Goal: Task Accomplishment & Management: Complete application form

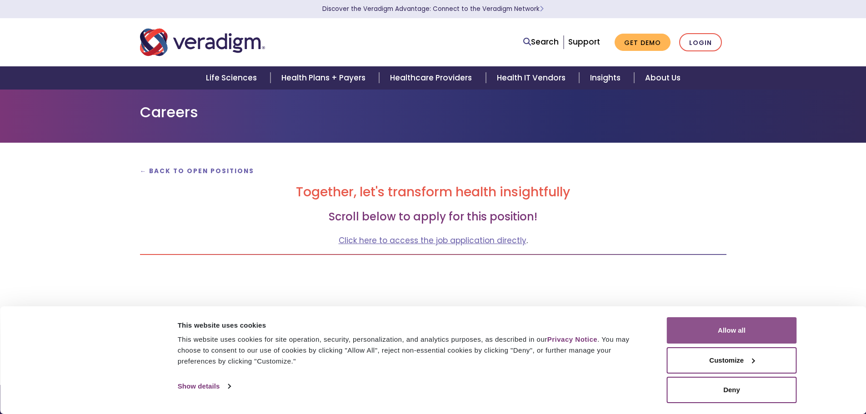
drag, startPoint x: 717, startPoint y: 333, endPoint x: 710, endPoint y: 332, distance: 7.4
click at [717, 333] on button "Allow all" at bounding box center [732, 330] width 130 height 26
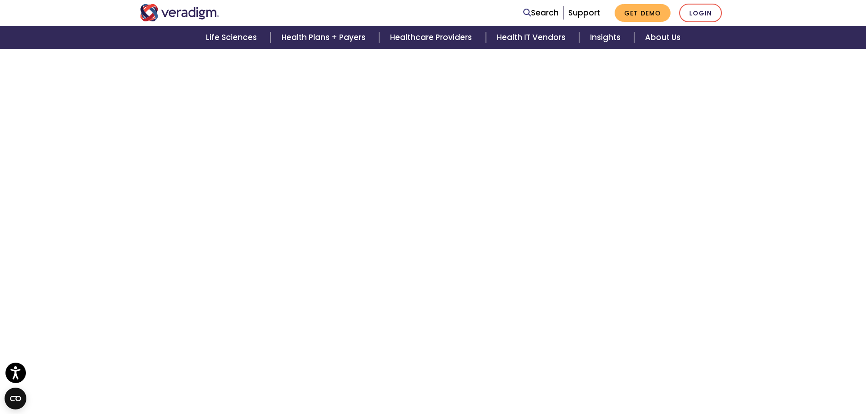
scroll to position [2140, 0]
drag, startPoint x: 220, startPoint y: 15, endPoint x: 168, endPoint y: 14, distance: 51.9
click at [168, 14] on div at bounding box center [258, 12] width 250 height 17
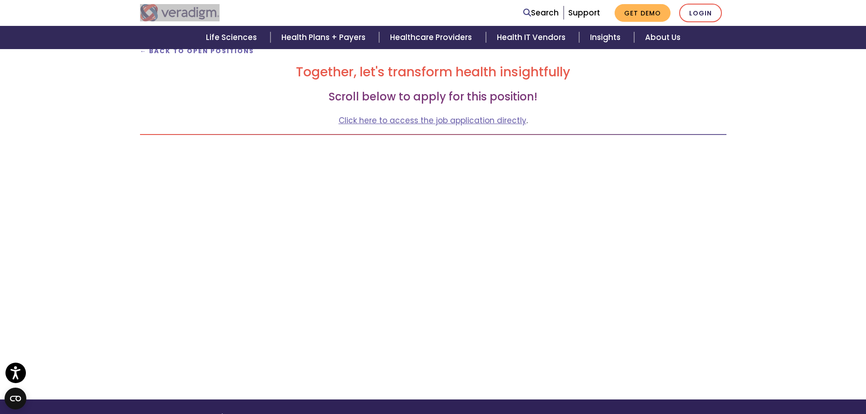
scroll to position [73, 0]
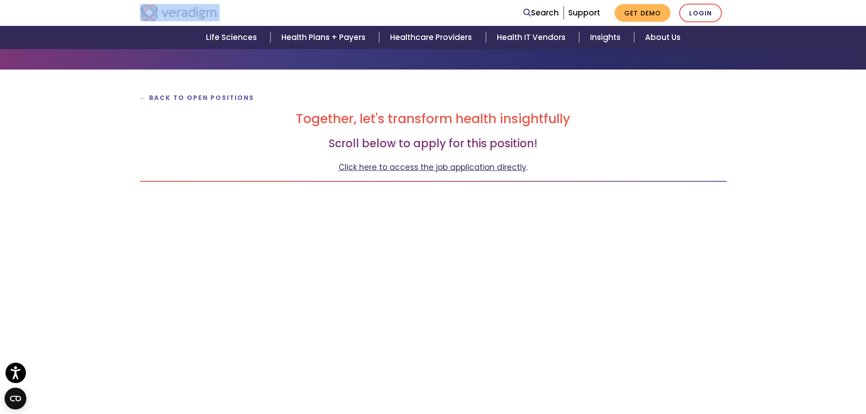
click at [446, 167] on link "Click here to access the job application directly" at bounding box center [433, 167] width 188 height 11
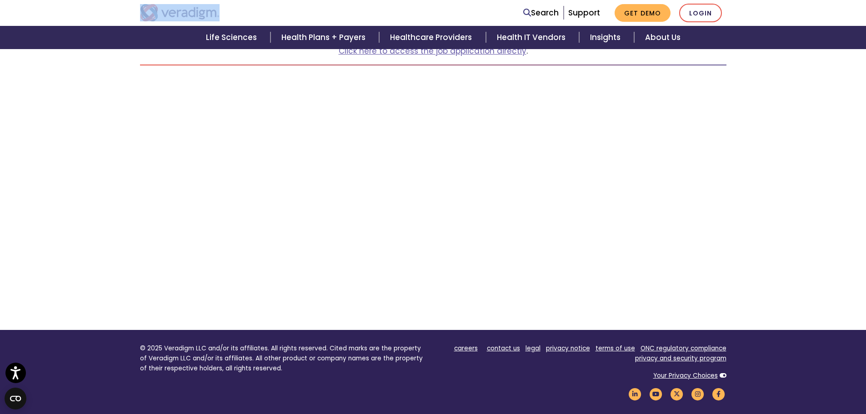
scroll to position [28, 0]
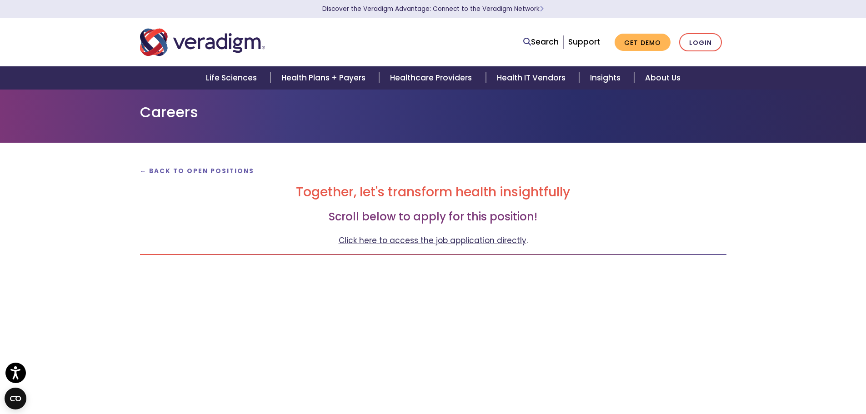
click at [439, 239] on link "Click here to access the job application directly" at bounding box center [433, 240] width 188 height 11
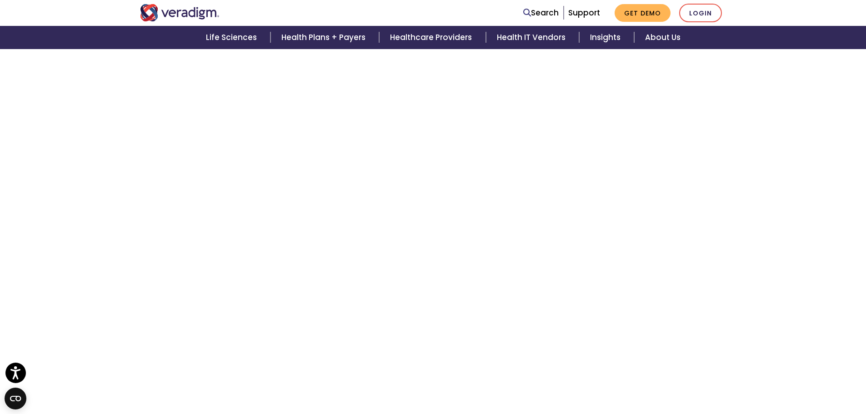
scroll to position [1367, 0]
click at [694, 15] on link "Login" at bounding box center [700, 13] width 43 height 19
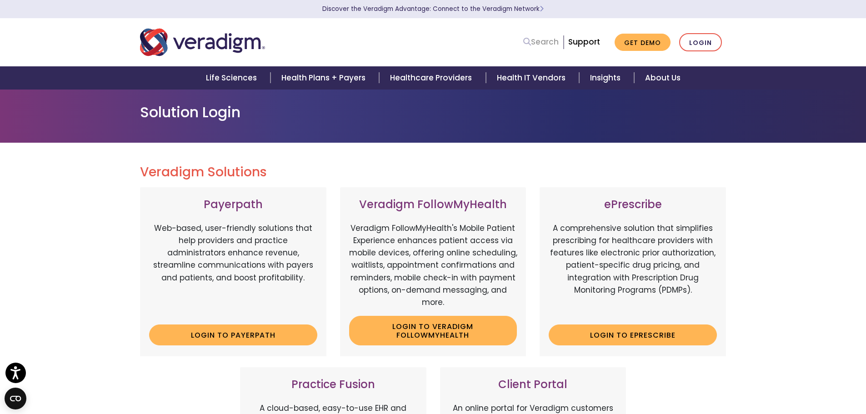
click at [544, 40] on link "Search" at bounding box center [540, 42] width 35 height 12
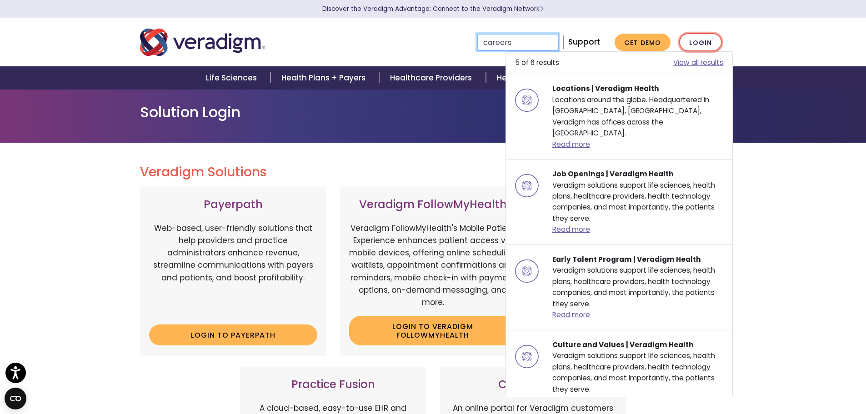
type input "careers"
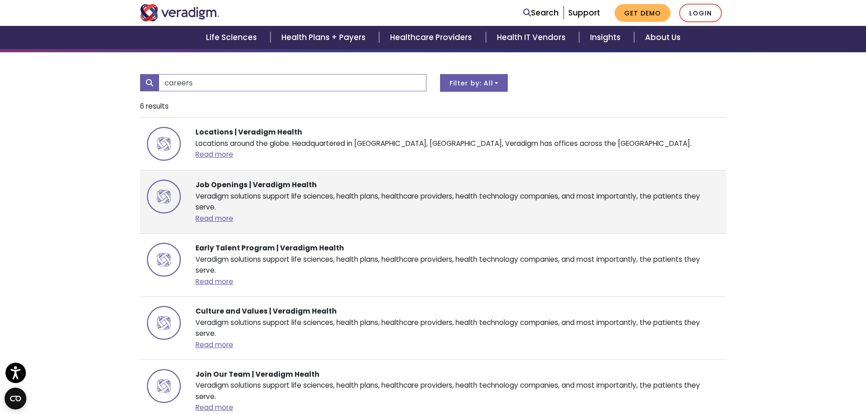
scroll to position [91, 0]
click at [362, 188] on div "Job Openings | Veradigm Health Veradigm solutions support life sciences, health…" at bounding box center [458, 201] width 538 height 45
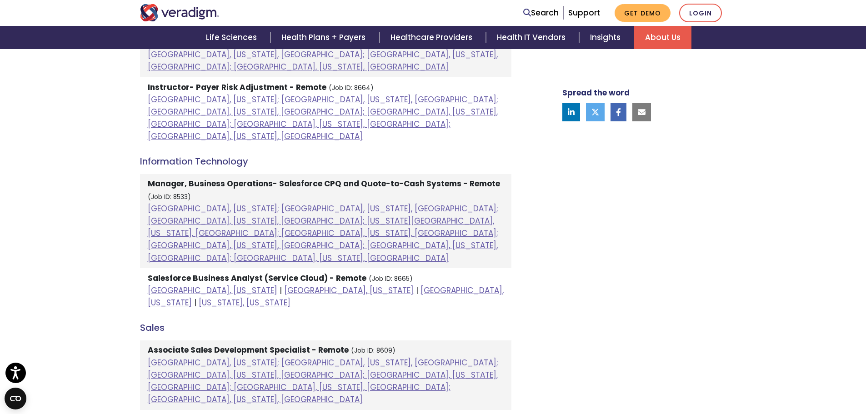
scroll to position [546, 0]
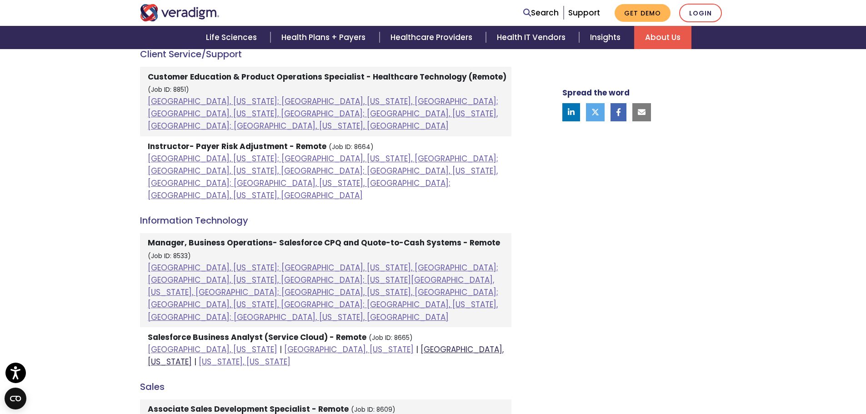
click at [338, 344] on link "[GEOGRAPHIC_DATA], [US_STATE]" at bounding box center [326, 355] width 356 height 23
